Goal: Download file/media

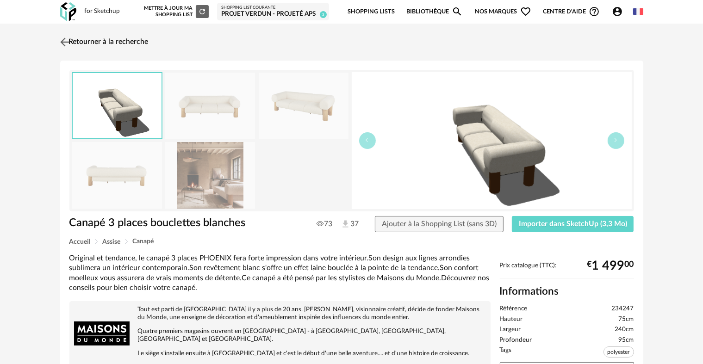
click at [94, 43] on link "Retourner à la recherche" at bounding box center [103, 42] width 91 height 20
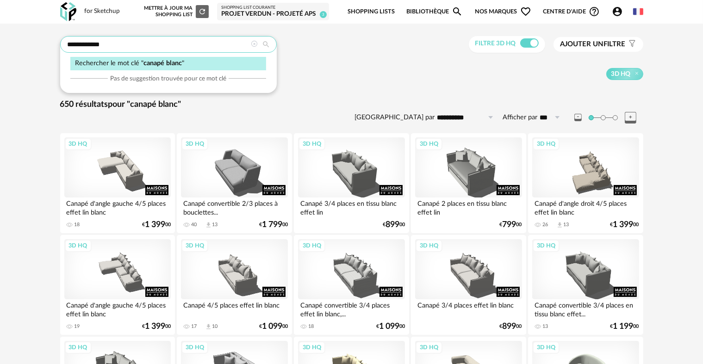
drag, startPoint x: 84, startPoint y: 44, endPoint x: 14, endPoint y: 43, distance: 69.9
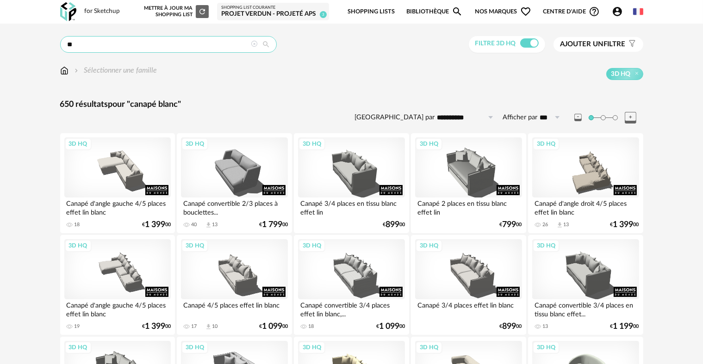
type input "*"
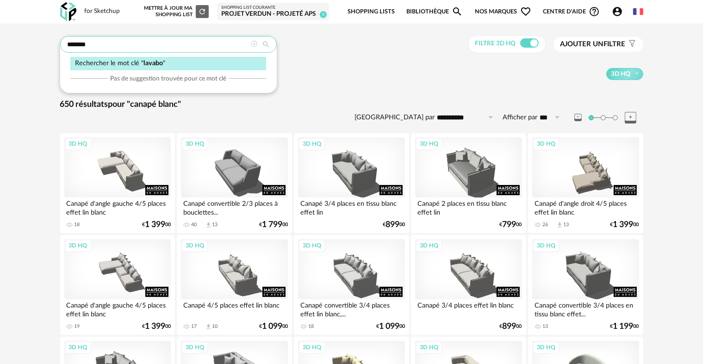
type input "******"
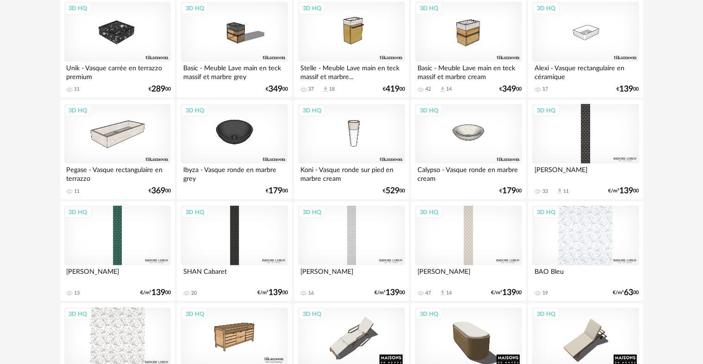
scroll to position [1342, 0]
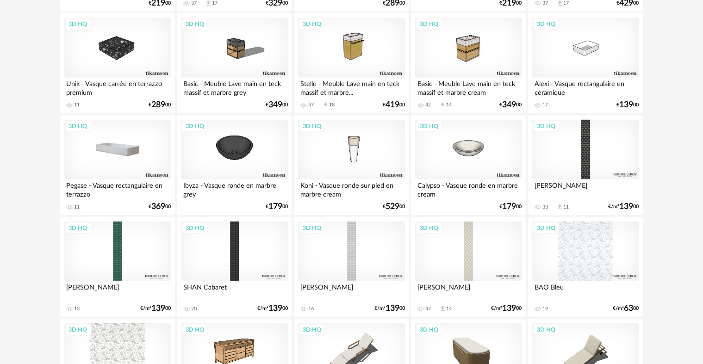
click at [113, 140] on div "3D HQ" at bounding box center [117, 150] width 106 height 60
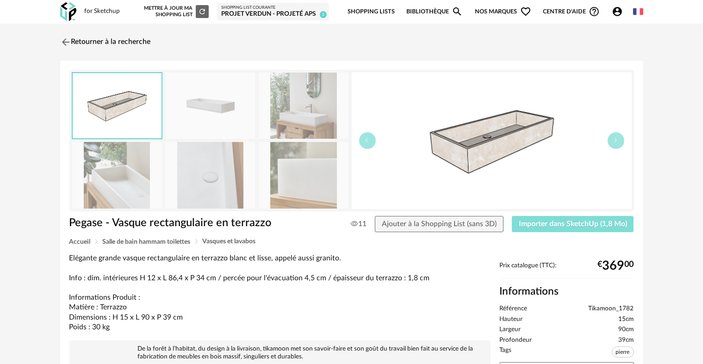
click at [541, 220] on span "Importer dans SketchUp (1,8 Mo)" at bounding box center [573, 223] width 108 height 7
